Goal: Transaction & Acquisition: Obtain resource

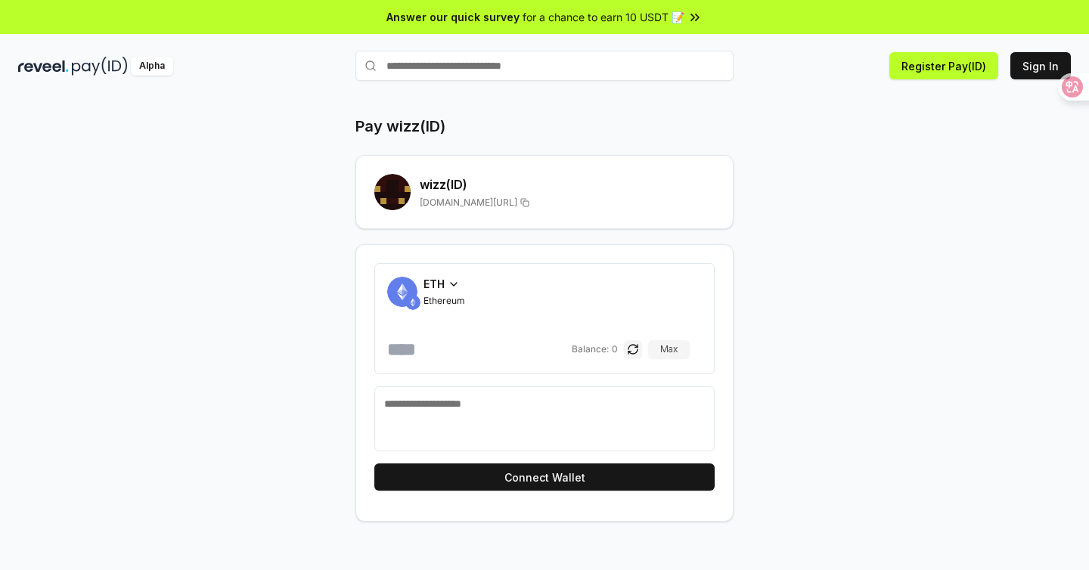
click at [448, 278] on icon at bounding box center [454, 284] width 12 height 12
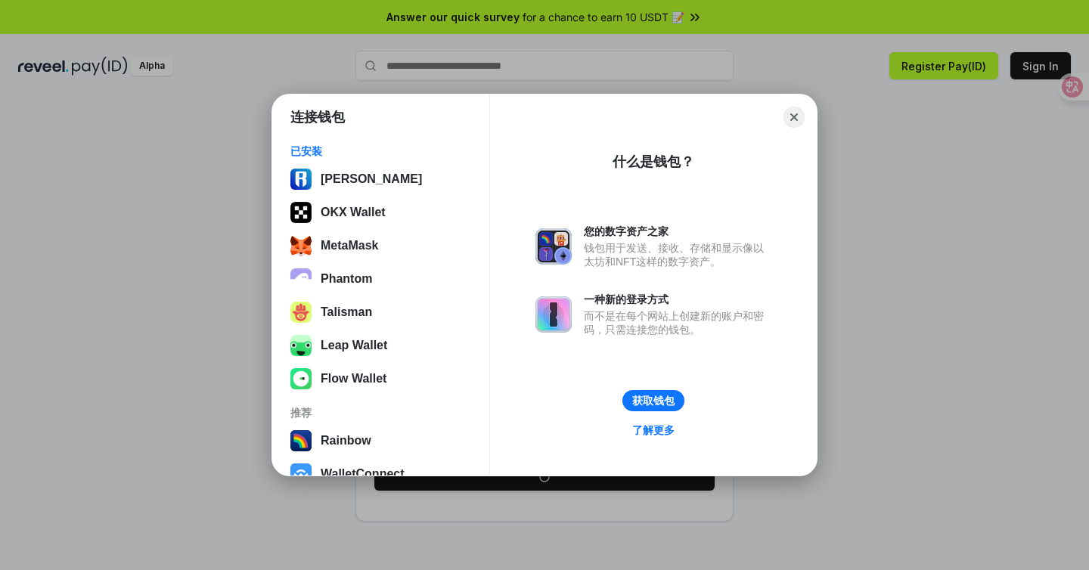
click at [225, 304] on div "连接钱包 已安装 Ronin Wallet OKX Wallet MetaMask Phantom Talisman Leap Wallet Flow Wal…" at bounding box center [545, 285] width 1392 height 873
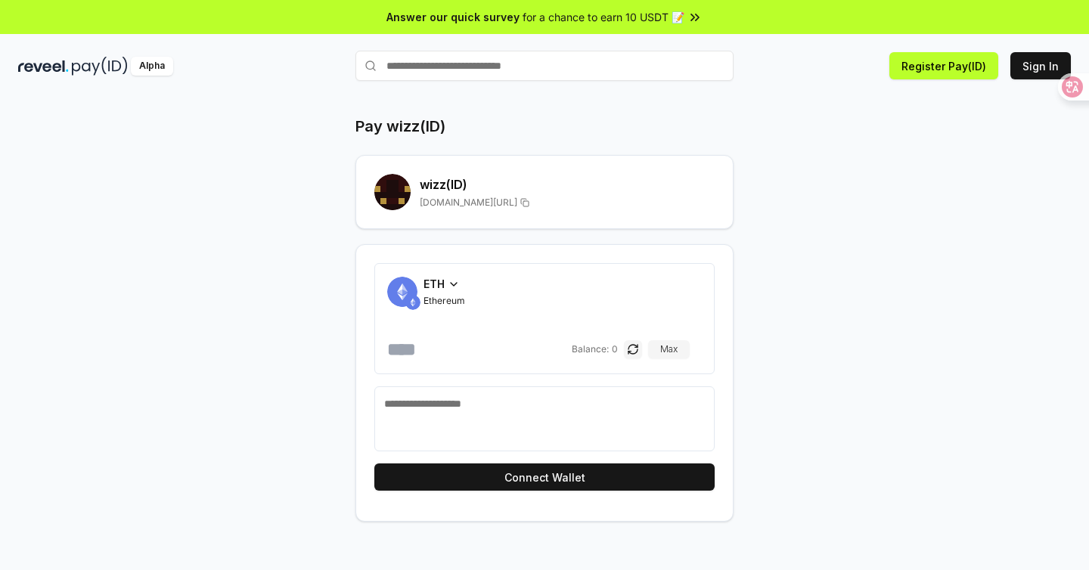
click at [477, 57] on input "text" at bounding box center [545, 66] width 378 height 30
click at [424, 276] on span "ETH" at bounding box center [434, 284] width 21 height 16
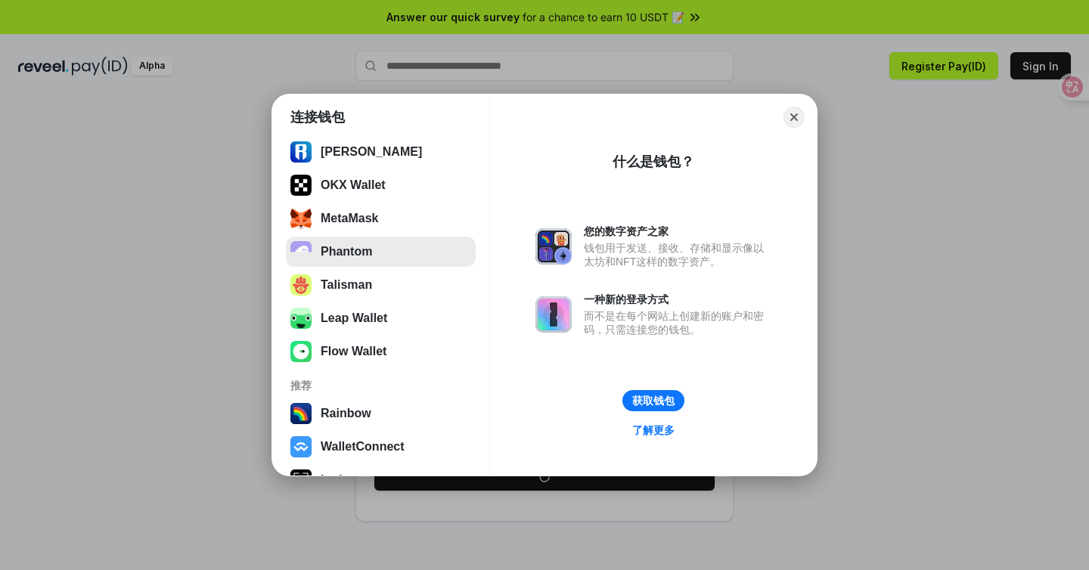
scroll to position [30, 0]
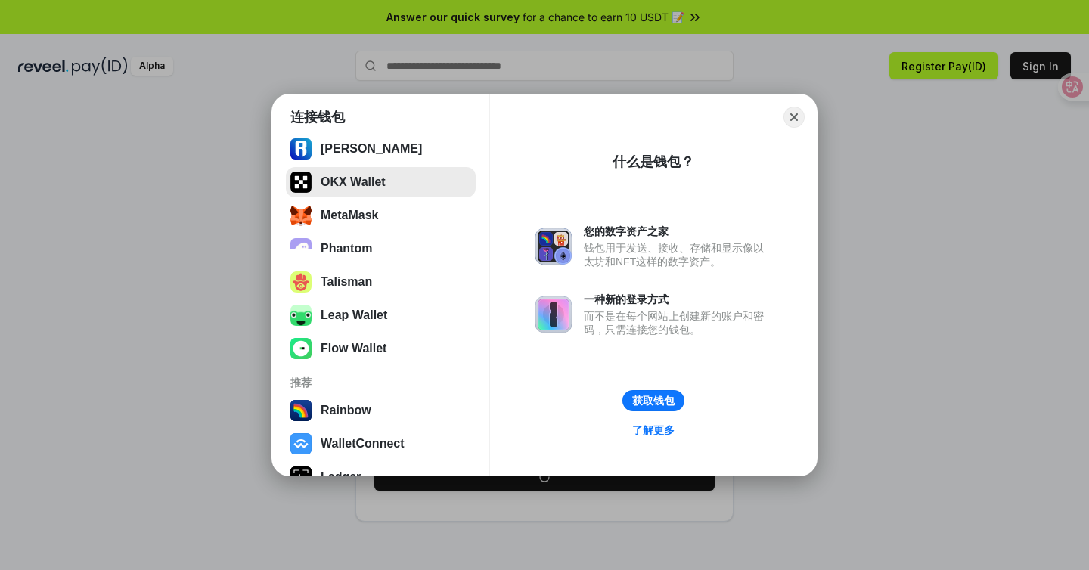
click at [376, 191] on button "OKX Wallet" at bounding box center [381, 182] width 190 height 30
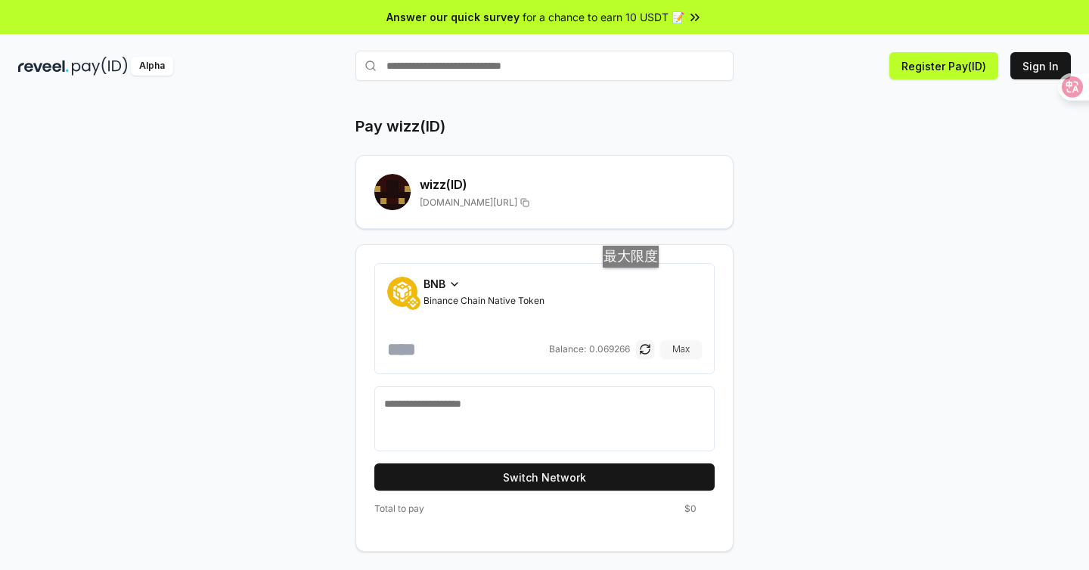
click at [660, 340] on button "Max" at bounding box center [681, 349] width 42 height 18
type input "**********"
click at [453, 337] on input "**********" at bounding box center [466, 349] width 159 height 24
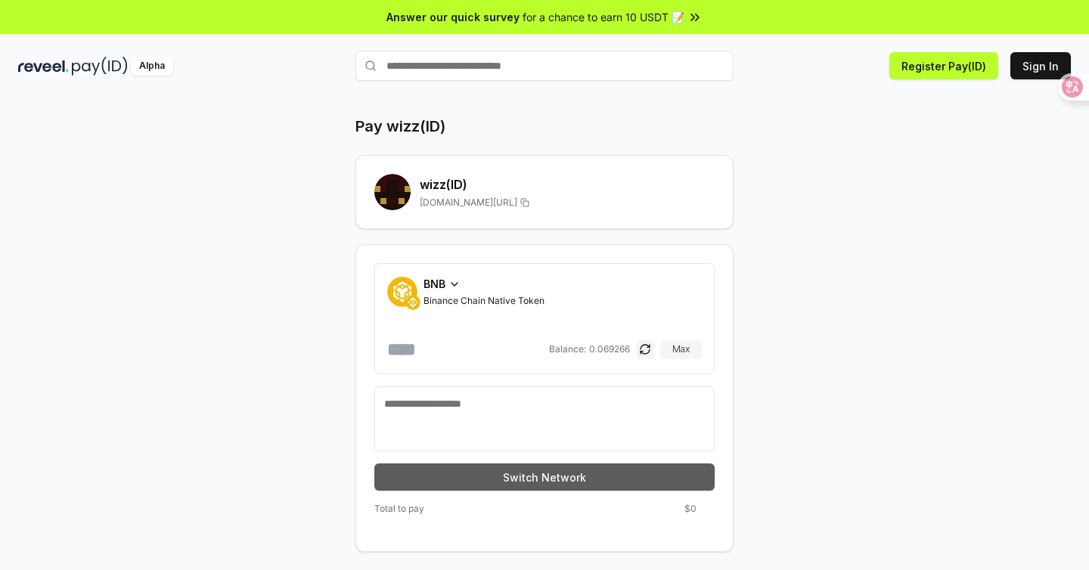
click at [497, 464] on button "Switch Network" at bounding box center [544, 477] width 340 height 27
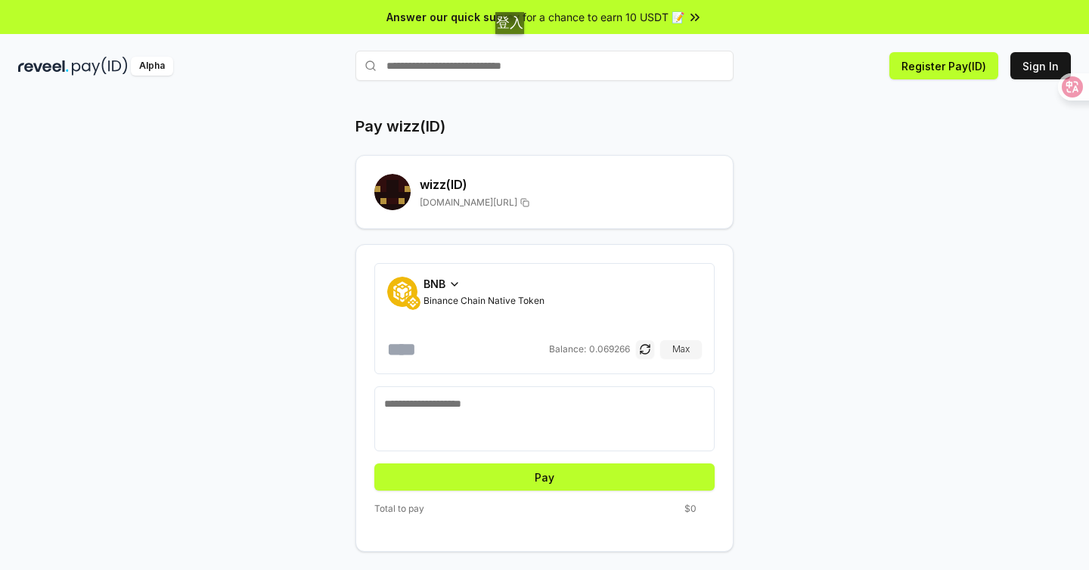
click at [517, 51] on input "text" at bounding box center [545, 66] width 378 height 30
click at [429, 337] on input "number" at bounding box center [466, 349] width 159 height 24
type input "*"
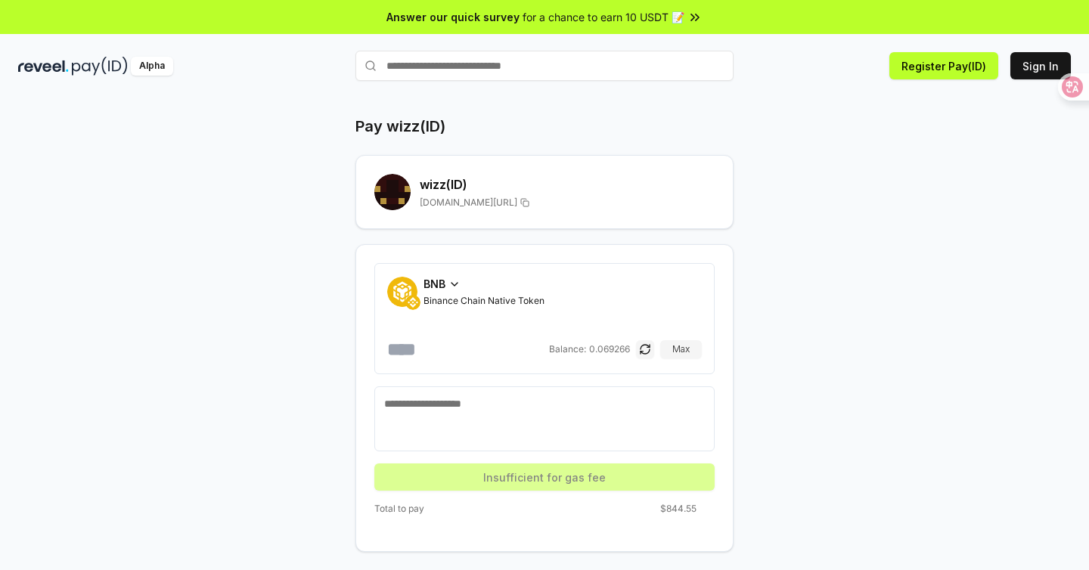
click at [412, 337] on input "*" at bounding box center [466, 349] width 159 height 24
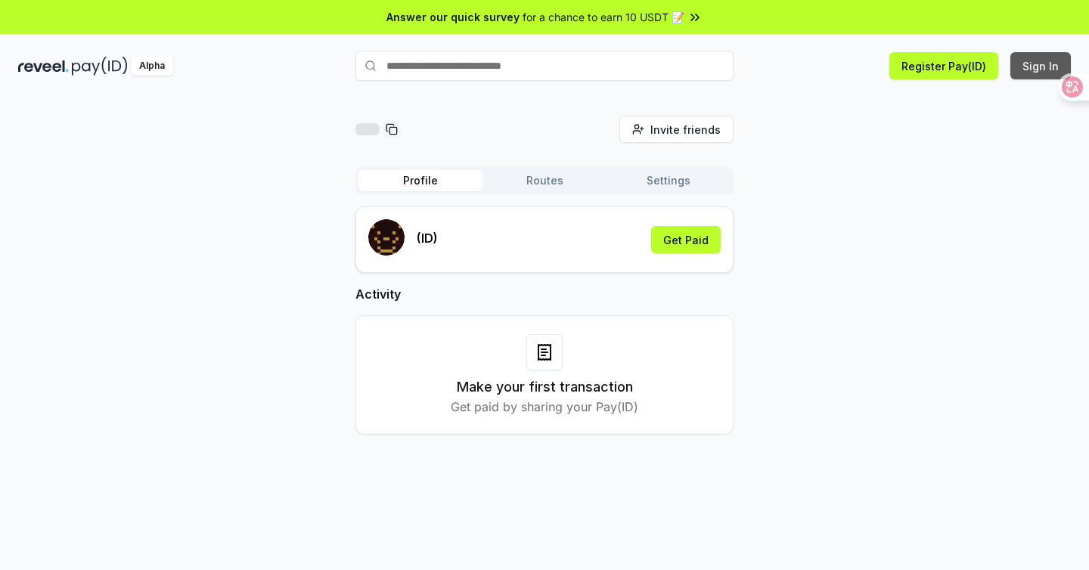
click at [1036, 54] on button "Sign In" at bounding box center [1041, 65] width 61 height 27
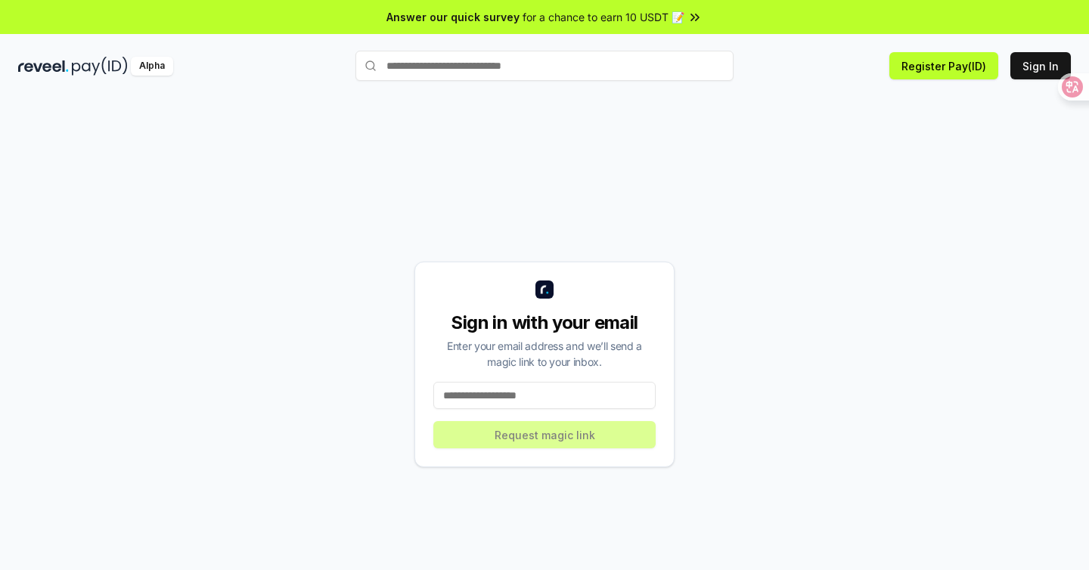
type input "**********"
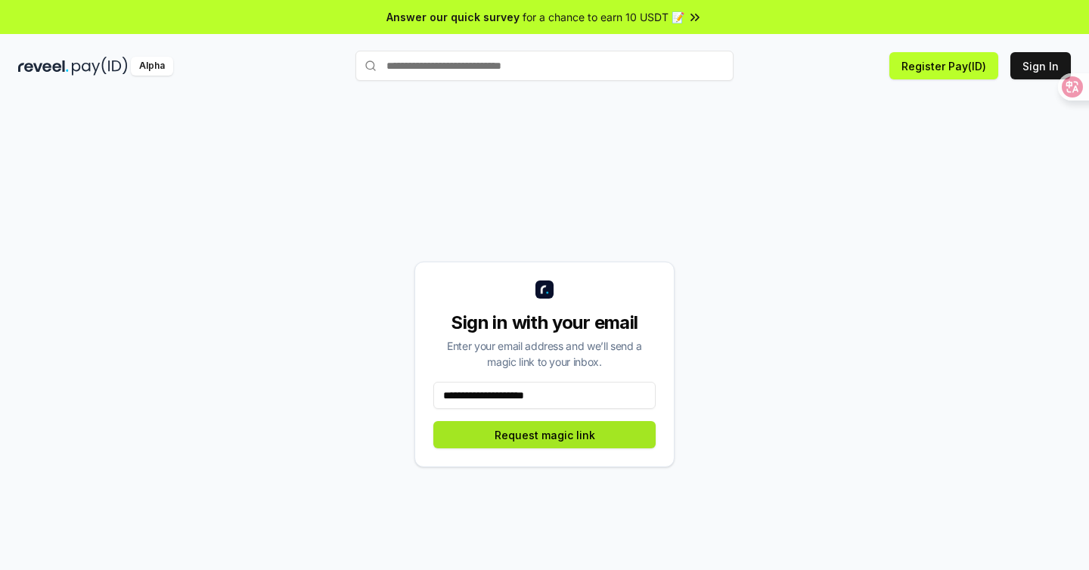
click at [507, 421] on button "Request magic link" at bounding box center [544, 434] width 222 height 27
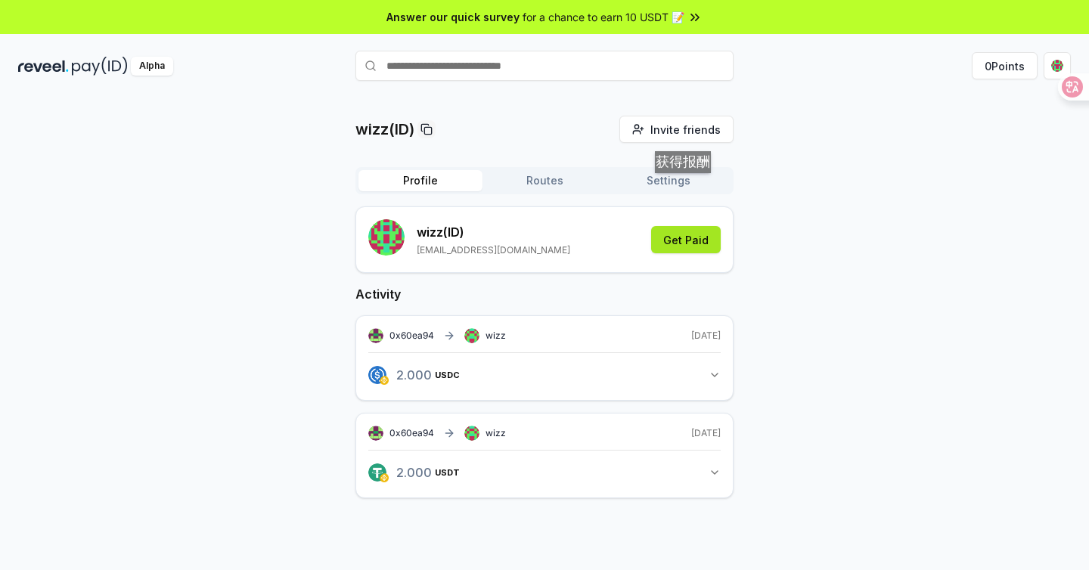
click at [690, 226] on button "Get Paid" at bounding box center [686, 239] width 70 height 27
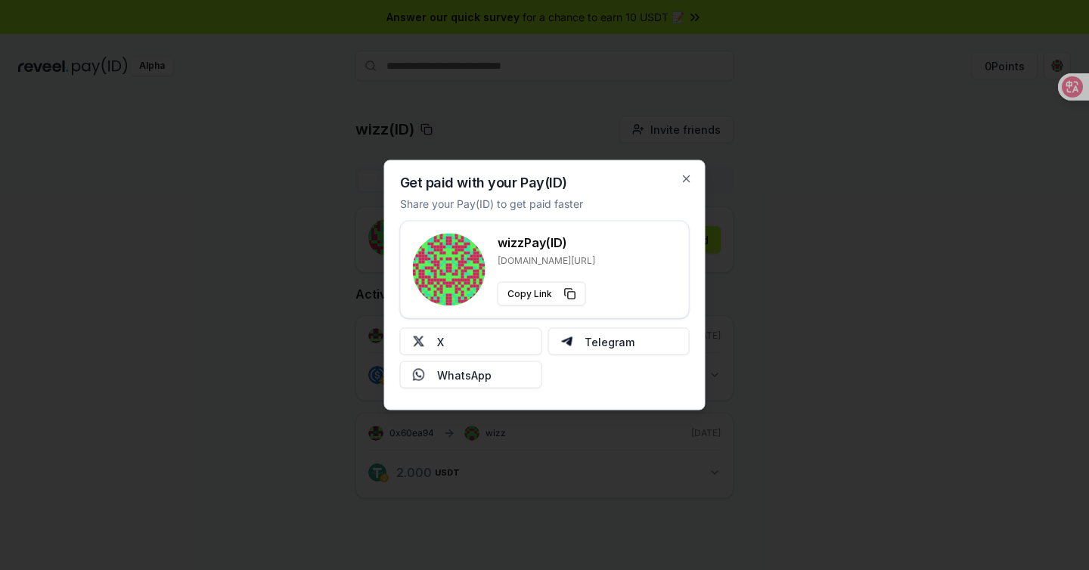
click at [697, 200] on div "Get paid with your Pay(ID) Share your Pay(ID) to get paid faster wizz Pay(ID) r…" at bounding box center [545, 285] width 322 height 250
click at [686, 185] on icon "button" at bounding box center [687, 179] width 12 height 12
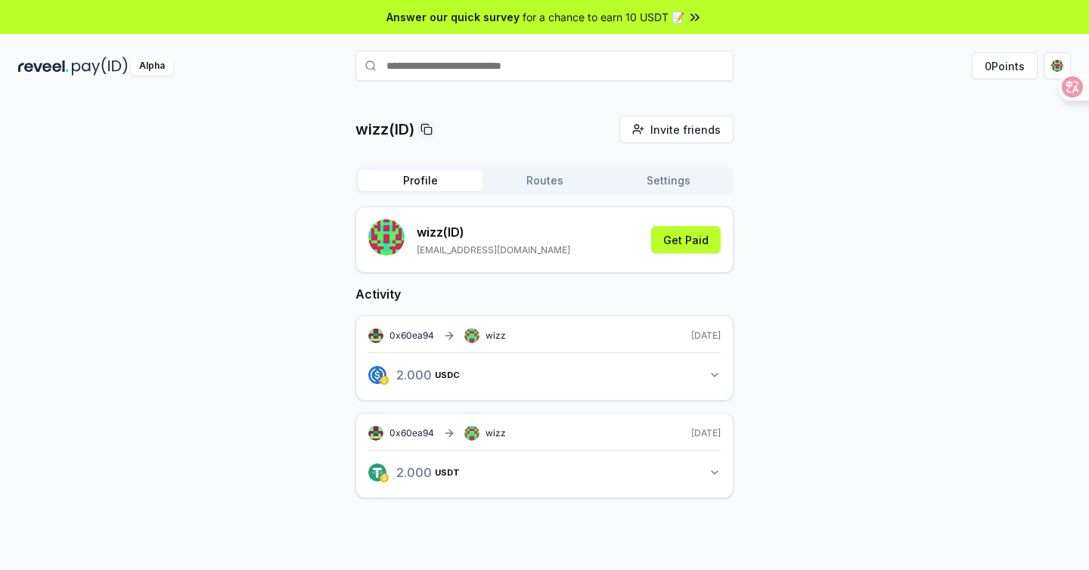
click at [489, 362] on button "2.000 USDC 2 USDC" at bounding box center [544, 375] width 353 height 26
